Goal: Task Accomplishment & Management: Manage account settings

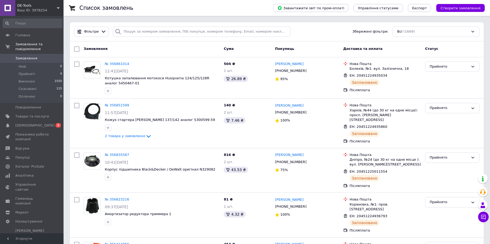
click at [25, 123] on span "[DEMOGRAPHIC_DATA]" at bounding box center [34, 125] width 39 height 5
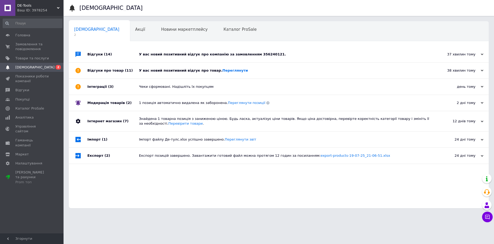
click at [182, 55] on div "У вас новий позитивний відгук про компанію за замовленням 356240121." at bounding box center [285, 54] width 292 height 5
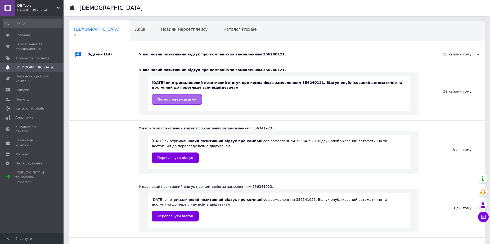
click at [180, 102] on link "Переглянути відгук" at bounding box center [177, 99] width 50 height 11
click at [34, 42] on span "Замовлення та повідомлення" at bounding box center [32, 47] width 34 height 10
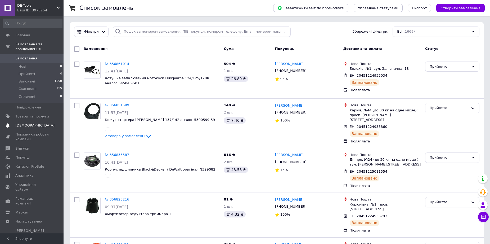
click at [29, 123] on span "[DEMOGRAPHIC_DATA]" at bounding box center [34, 125] width 39 height 5
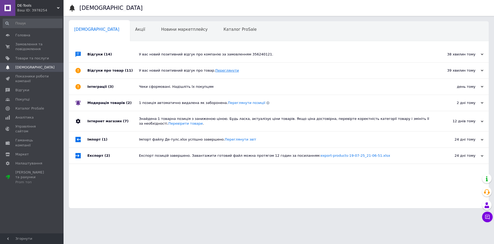
click at [215, 72] on link "Переглянути" at bounding box center [227, 70] width 24 height 4
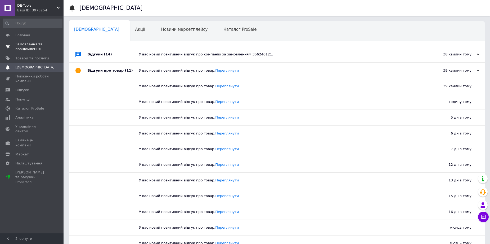
click at [31, 49] on span "Замовлення та повідомлення" at bounding box center [32, 47] width 34 height 10
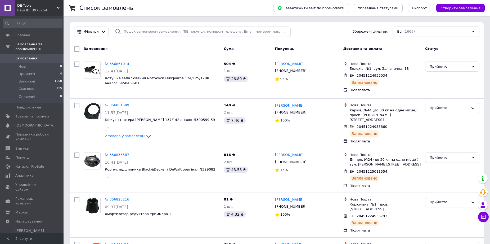
click at [60, 6] on div "DE-Tools Ваш ID: 3978254" at bounding box center [39, 8] width 48 height 16
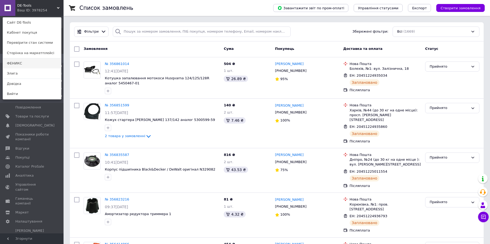
click at [19, 66] on link "ФЕНИКС" at bounding box center [32, 63] width 58 height 10
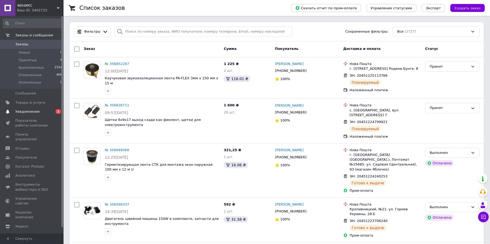
click at [25, 112] on span "Уведомления" at bounding box center [27, 111] width 24 height 5
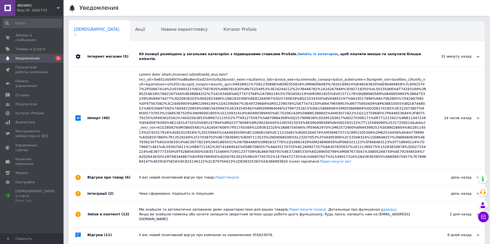
click at [190, 54] on div "69 позиції розміщено у загальних категоріях з підвищеними ставками ProSale. Змі…" at bounding box center [283, 57] width 288 height 10
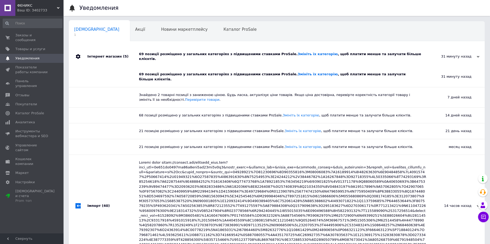
click at [190, 54] on div "69 позиції розміщено у загальних категоріях з підвищеними ставками ProSale. Змі…" at bounding box center [283, 57] width 288 height 10
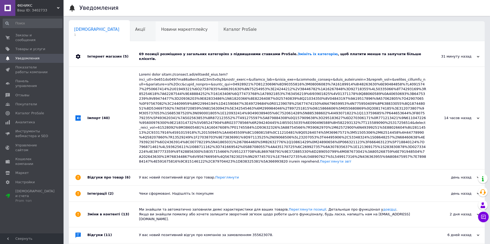
click at [161, 28] on span "Новини маркетплейсу" at bounding box center [184, 29] width 47 height 5
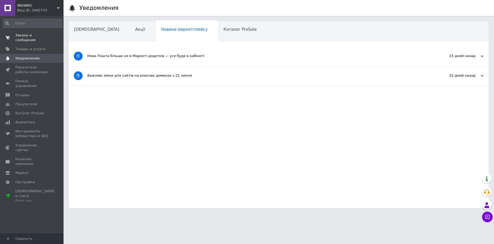
click at [32, 37] on span "Заказы и сообщения" at bounding box center [32, 38] width 34 height 10
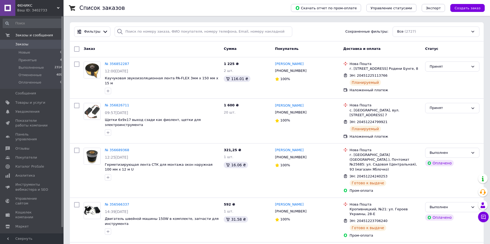
click at [58, 7] on icon at bounding box center [58, 8] width 3 height 3
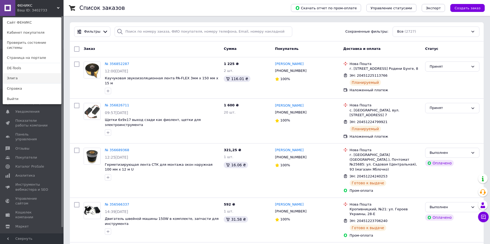
click at [18, 73] on link "Элига" at bounding box center [32, 78] width 58 height 10
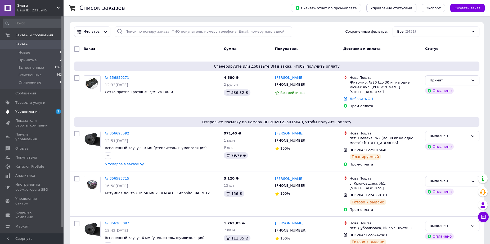
click at [30, 110] on span "Уведомления" at bounding box center [27, 111] width 24 height 5
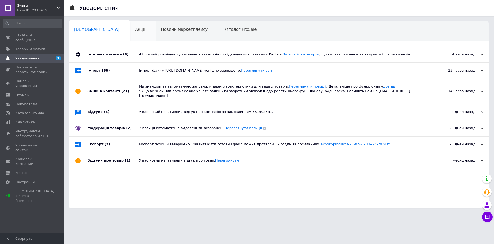
click at [135, 29] on span "Акції" at bounding box center [140, 29] width 10 height 5
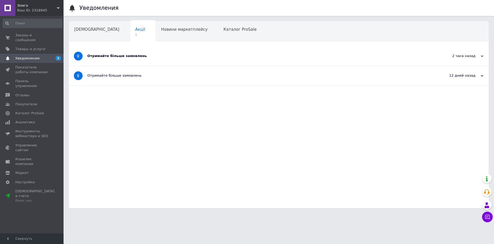
click at [107, 56] on div "Отримайте більше замовлень" at bounding box center [258, 55] width 343 height 5
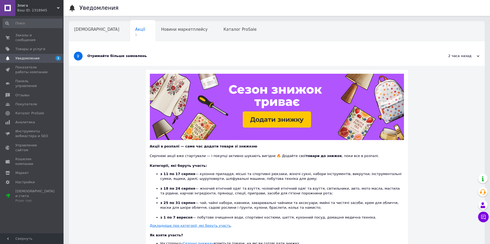
click at [107, 57] on div "Отримайте більше замовлень" at bounding box center [256, 55] width 339 height 5
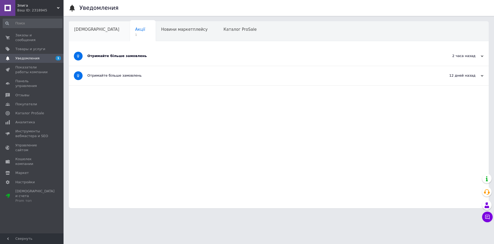
click at [92, 29] on span "[DEMOGRAPHIC_DATA]" at bounding box center [96, 29] width 45 height 5
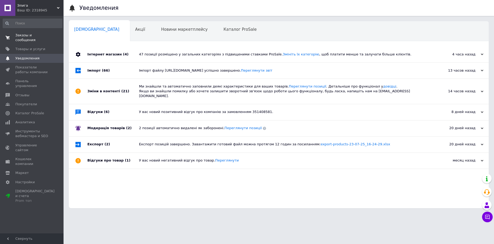
click at [36, 34] on span "Заказы и сообщения" at bounding box center [32, 38] width 34 height 10
